Goal: Entertainment & Leisure: Consume media (video, audio)

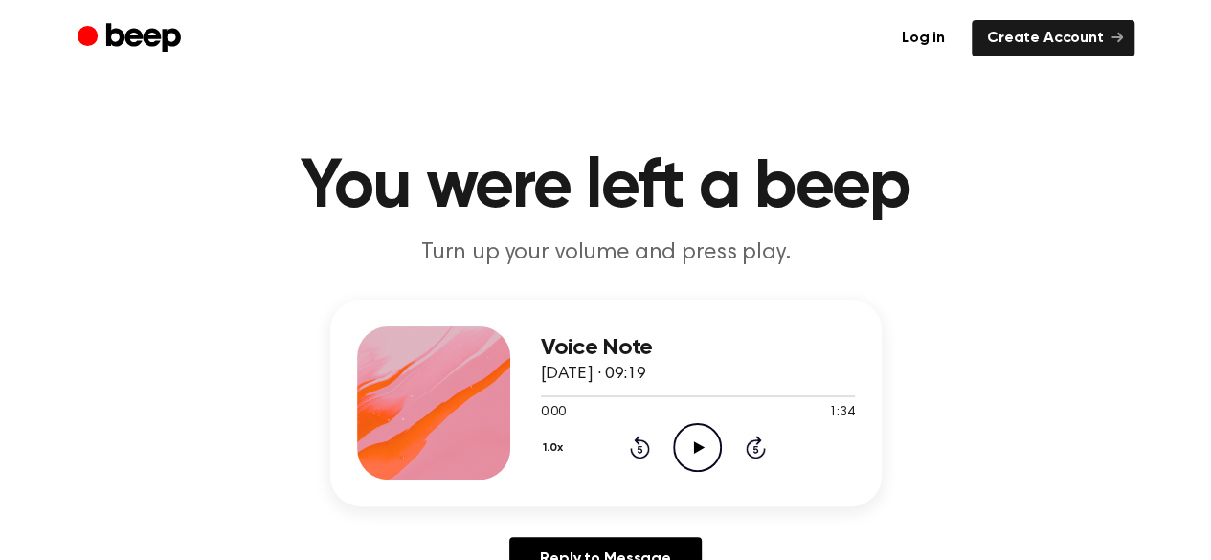
click at [705, 451] on icon "Play Audio" at bounding box center [697, 447] width 49 height 49
click at [708, 444] on icon "Play Audio" at bounding box center [697, 447] width 49 height 49
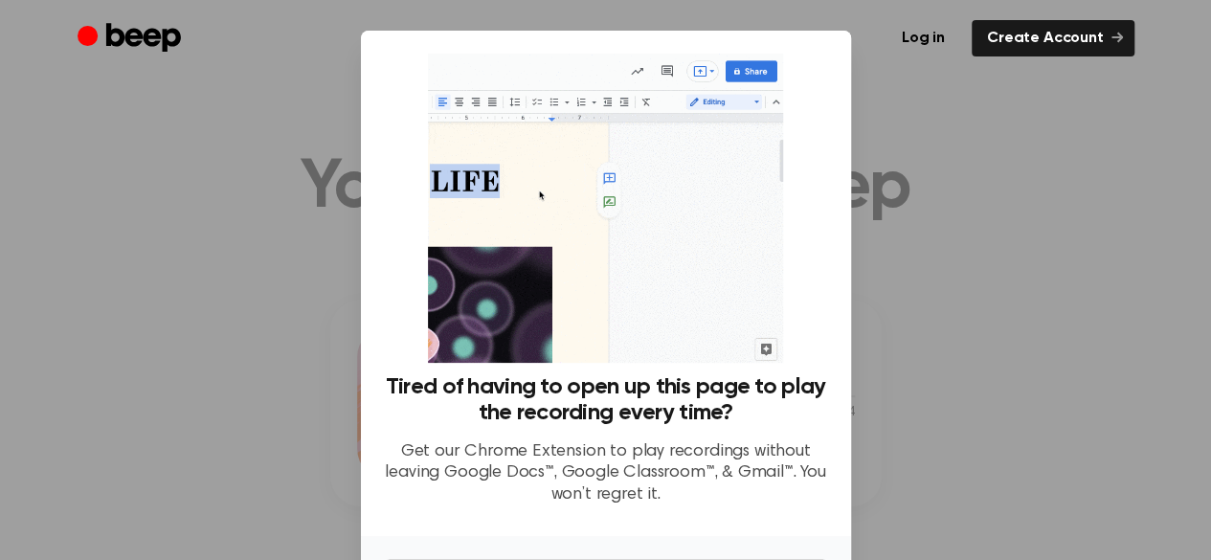
click at [626, 417] on h3 "Tired of having to open up this page to play the recording every time?" at bounding box center [606, 400] width 444 height 52
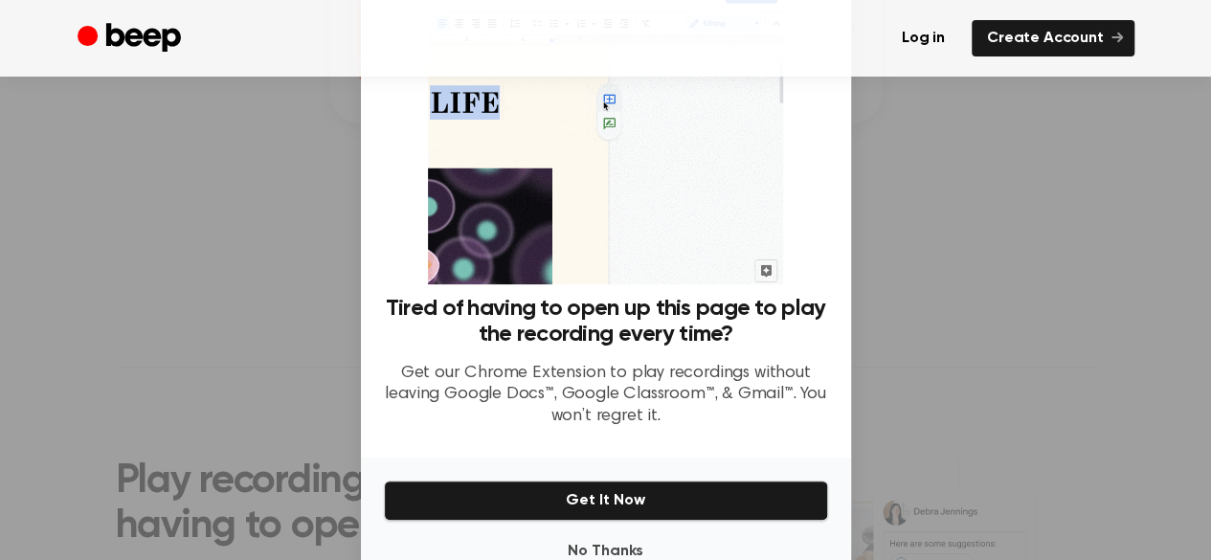
scroll to position [130, 0]
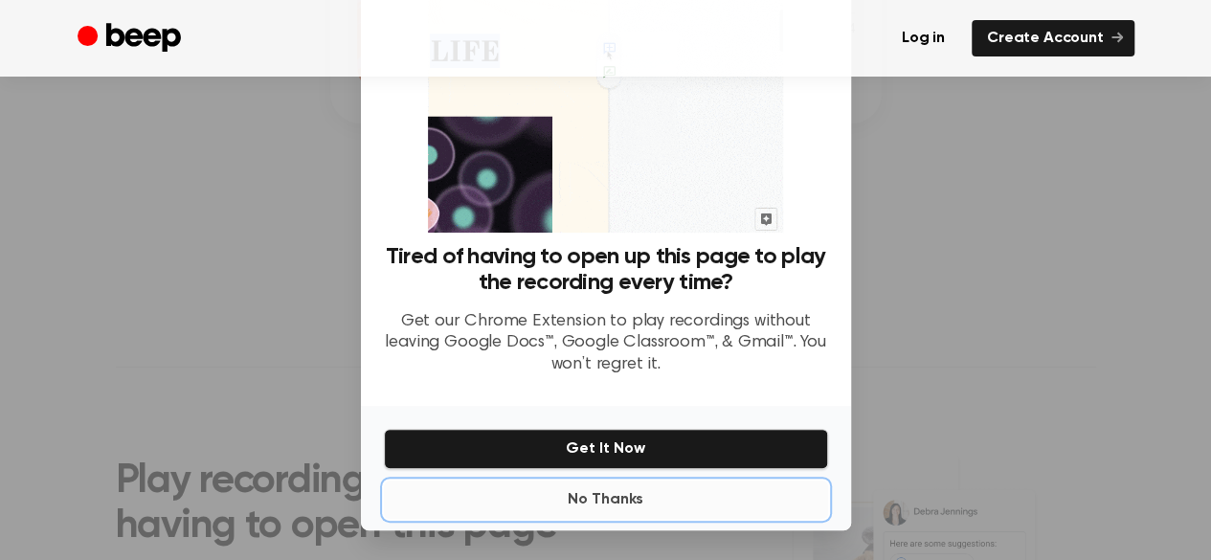
click at [623, 498] on button "No Thanks" at bounding box center [606, 500] width 444 height 38
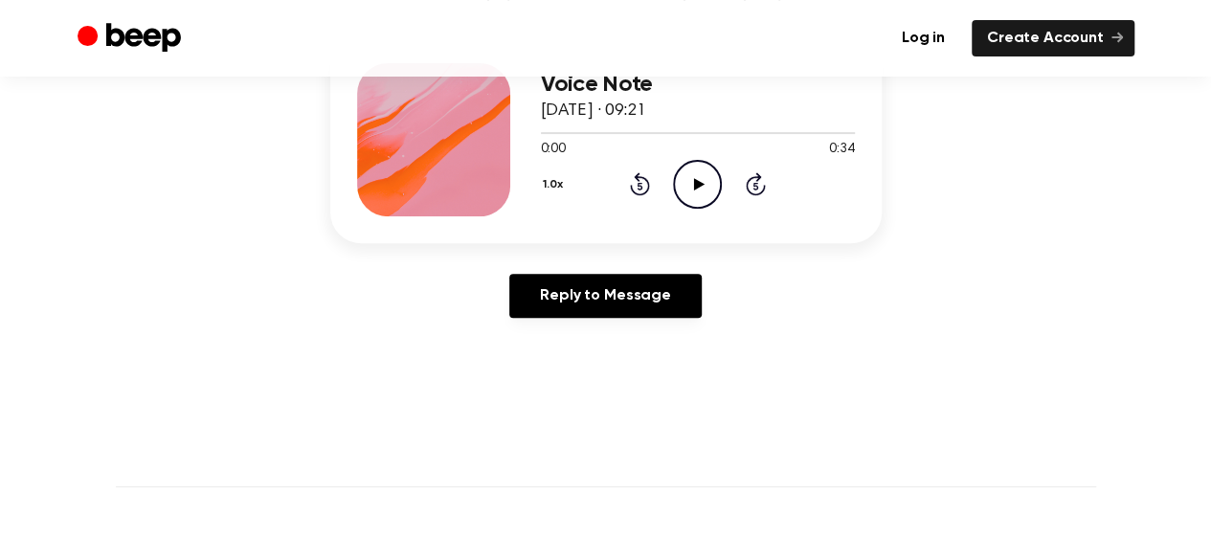
scroll to position [96, 0]
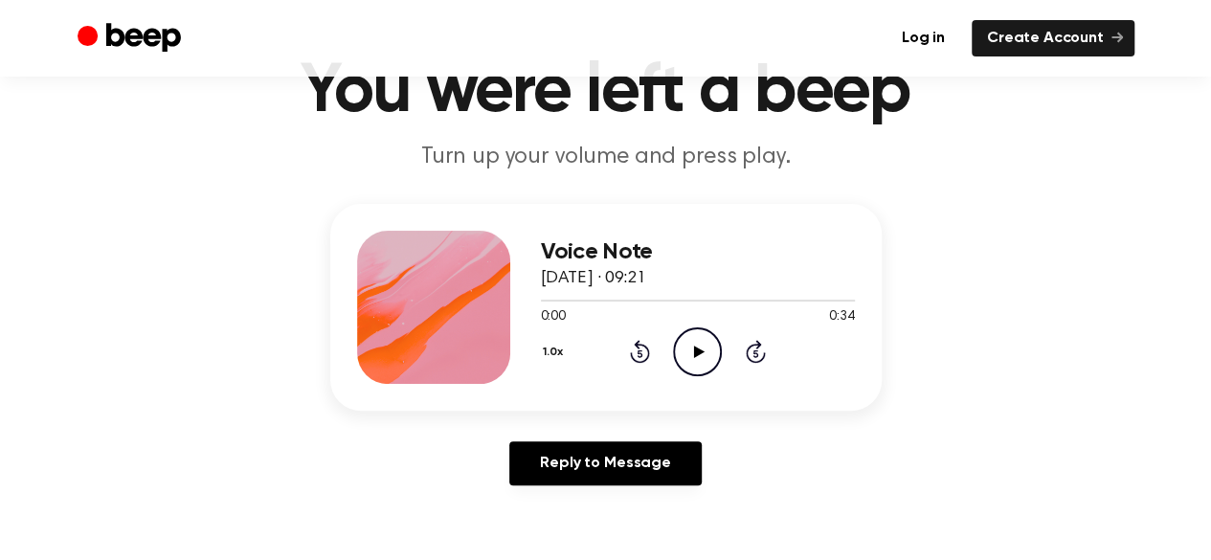
click at [697, 348] on icon at bounding box center [699, 352] width 11 height 12
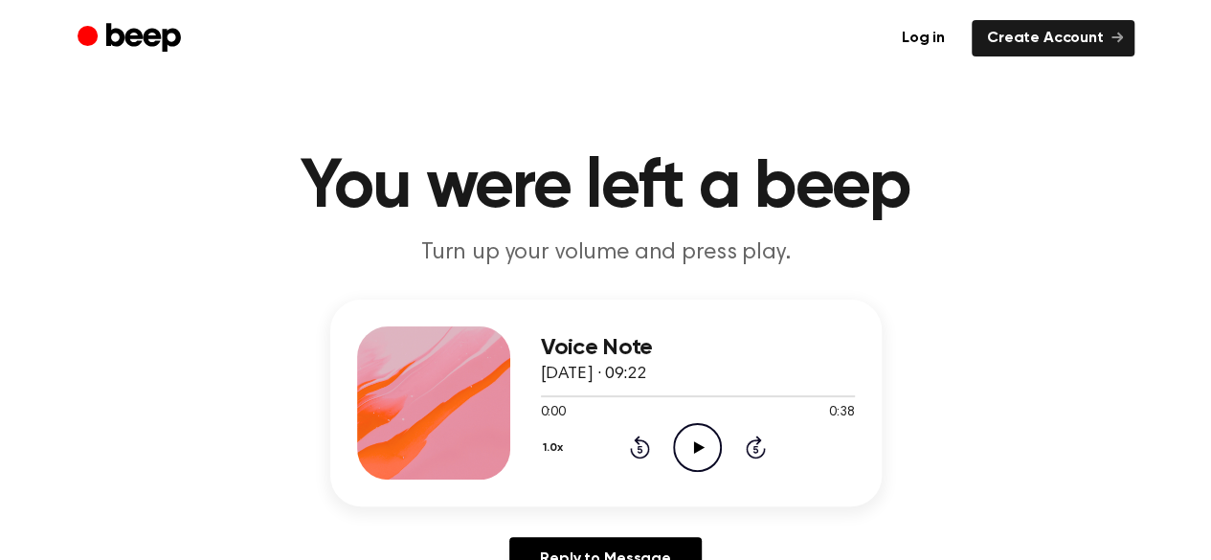
click at [698, 451] on icon "Play Audio" at bounding box center [697, 447] width 49 height 49
click at [697, 453] on icon "Play Audio" at bounding box center [697, 447] width 49 height 49
